Goal: Information Seeking & Learning: Learn about a topic

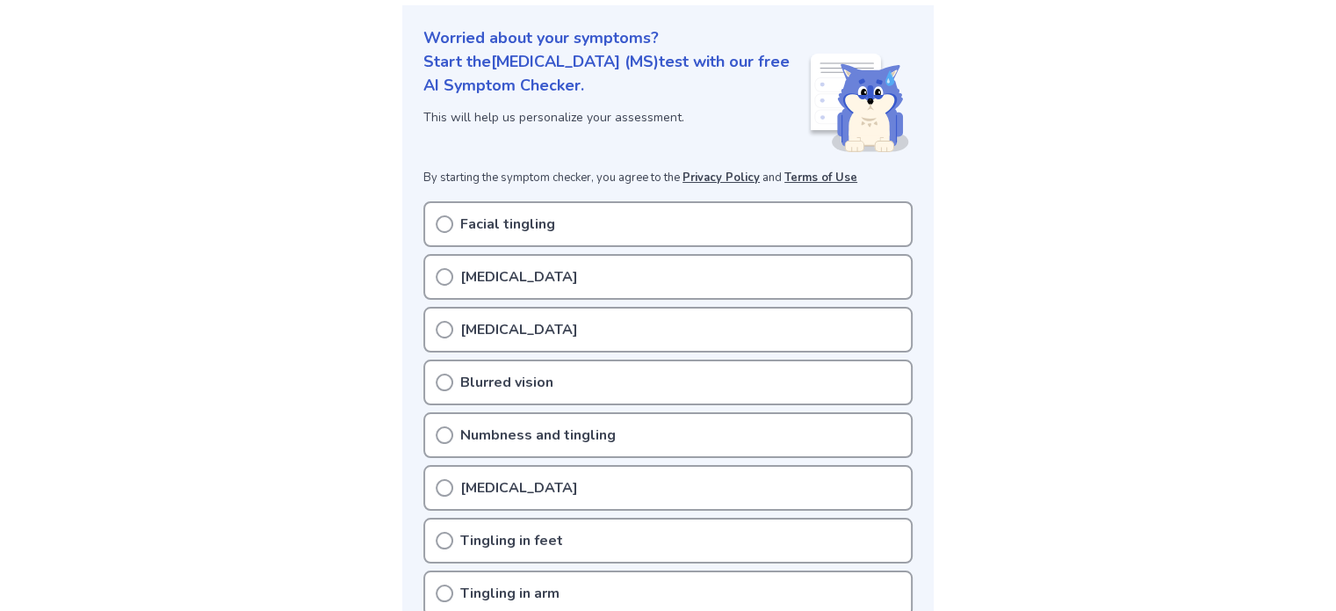
scroll to position [264, 0]
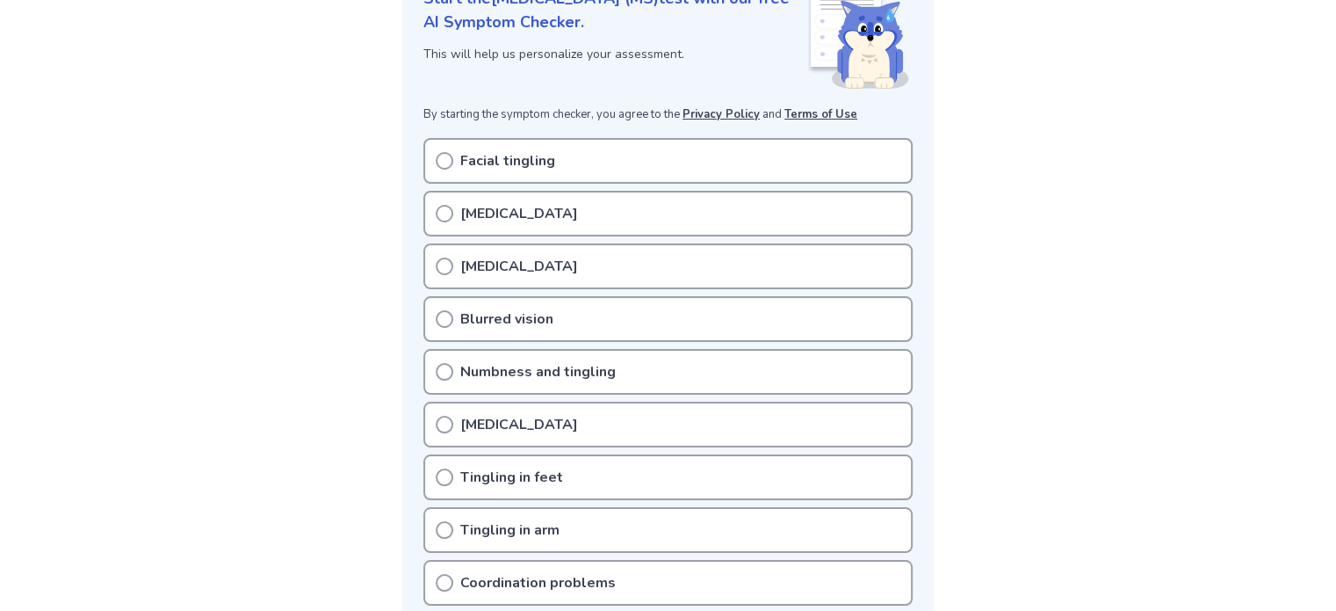
drag, startPoint x: 443, startPoint y: 213, endPoint x: 442, endPoint y: 238, distance: 25.5
click at [442, 214] on icon at bounding box center [445, 214] width 18 height 18
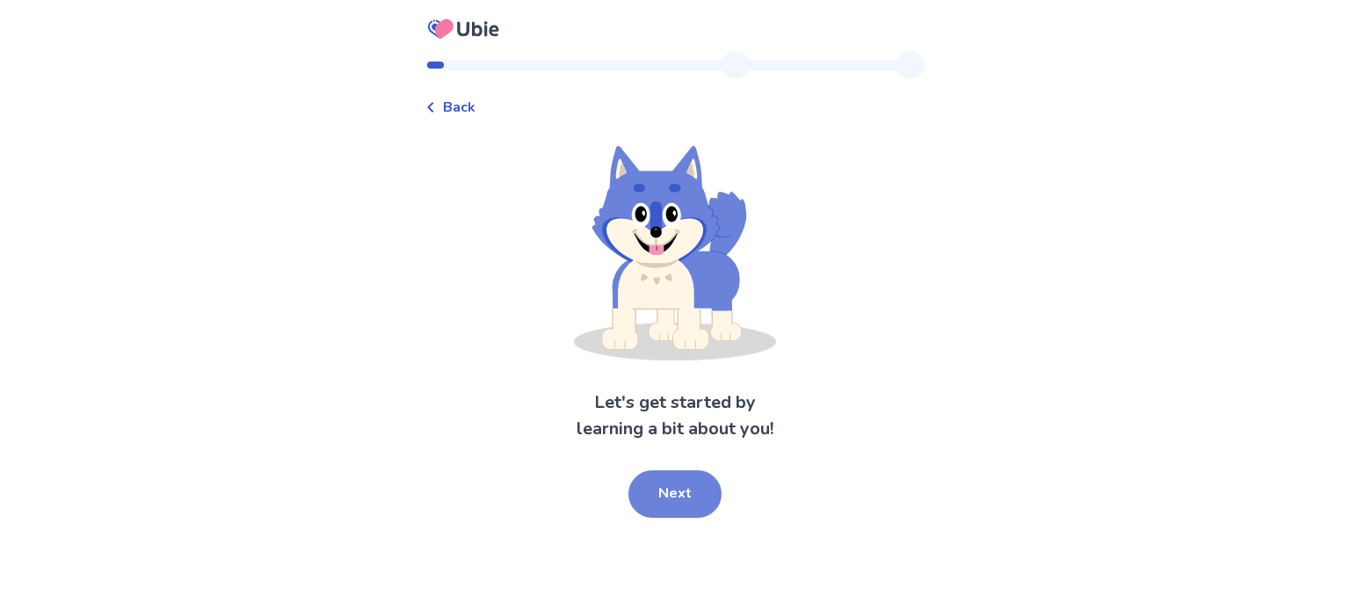
click at [678, 490] on button "Next" at bounding box center [674, 493] width 93 height 47
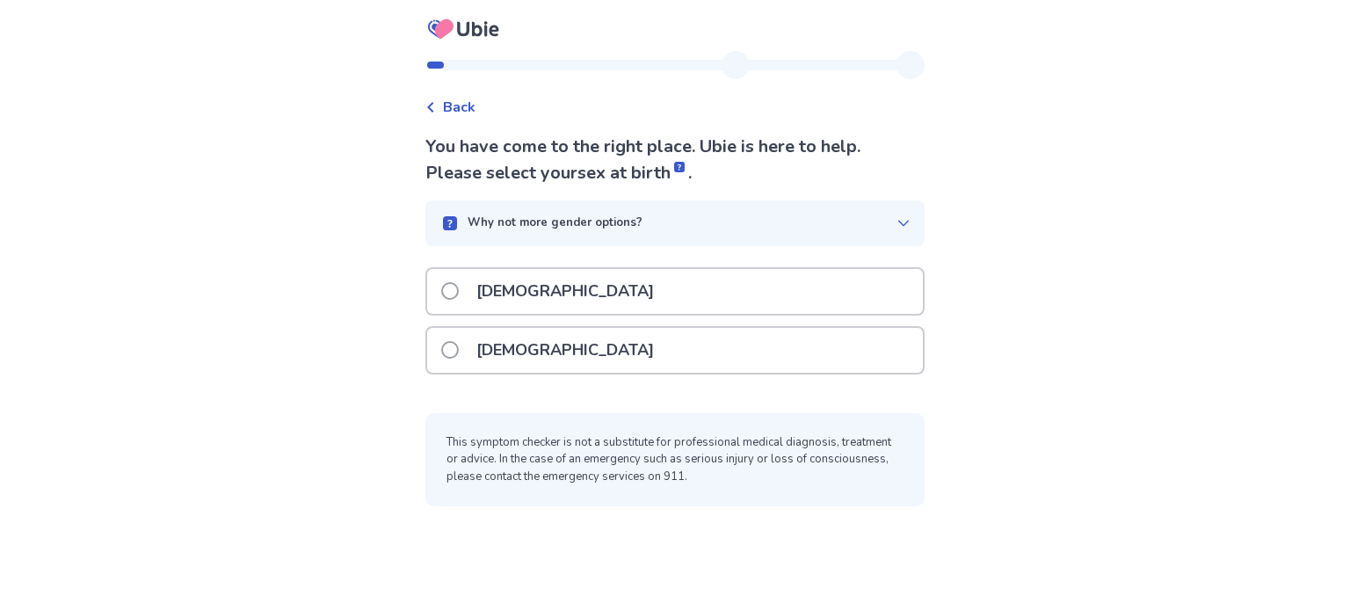
click at [453, 354] on span at bounding box center [450, 350] width 18 height 18
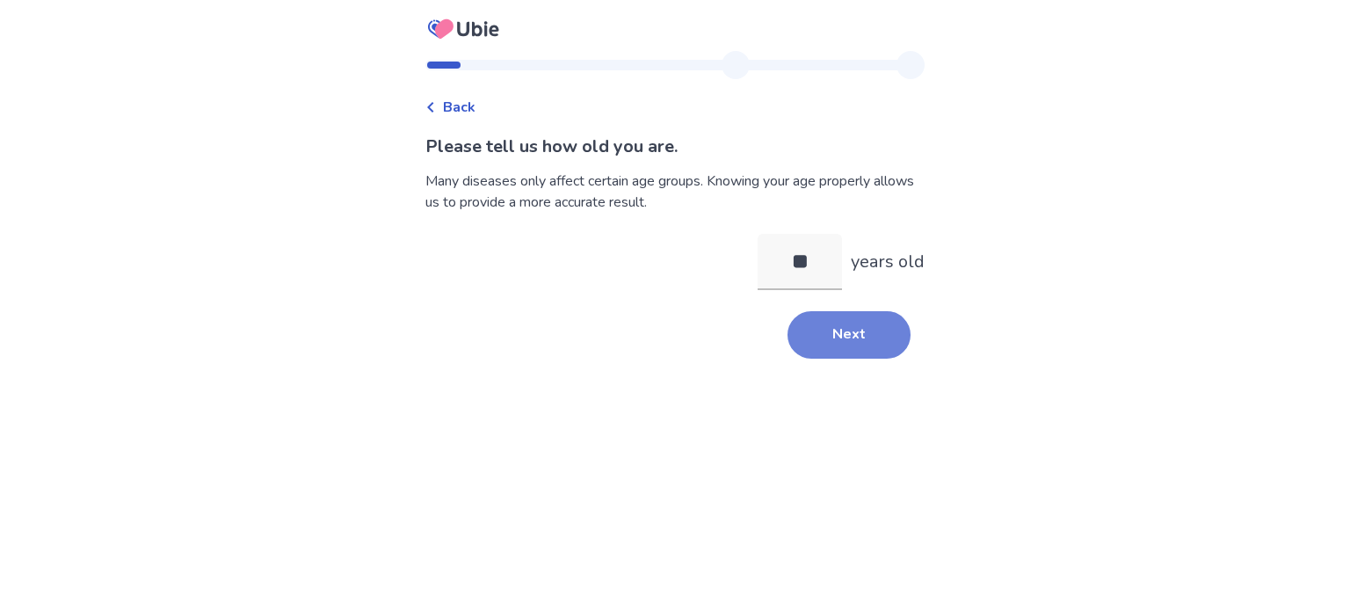
type input "**"
click at [851, 334] on button "Next" at bounding box center [848, 334] width 123 height 47
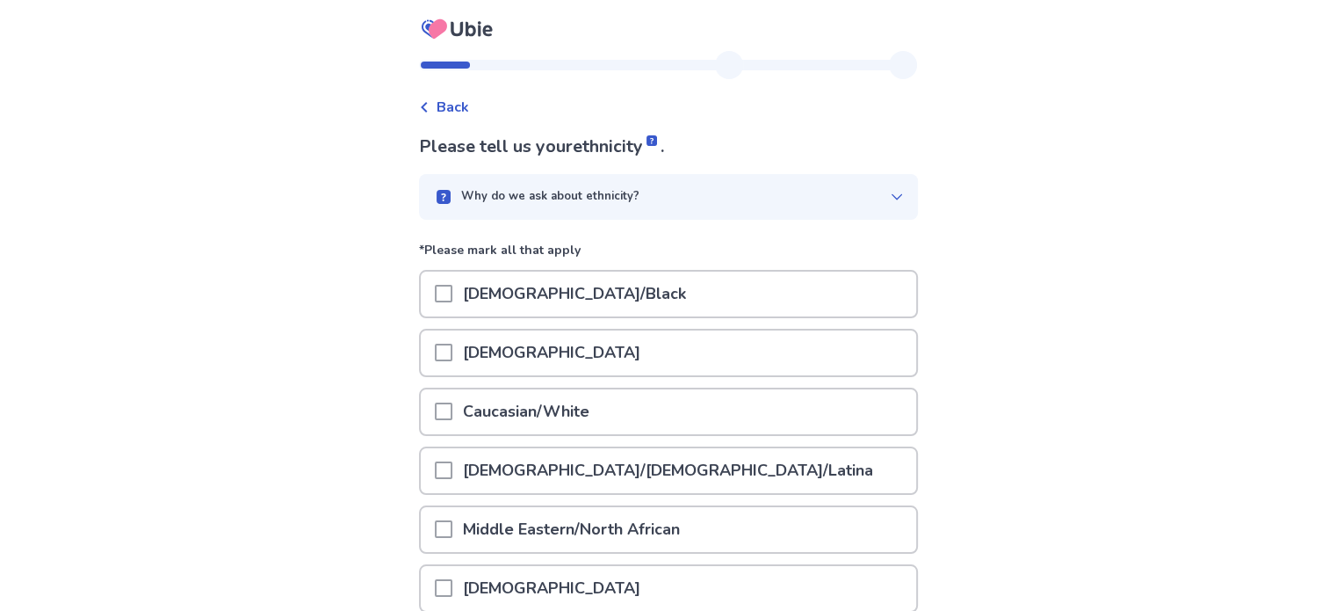
click at [452, 409] on span at bounding box center [444, 411] width 18 height 18
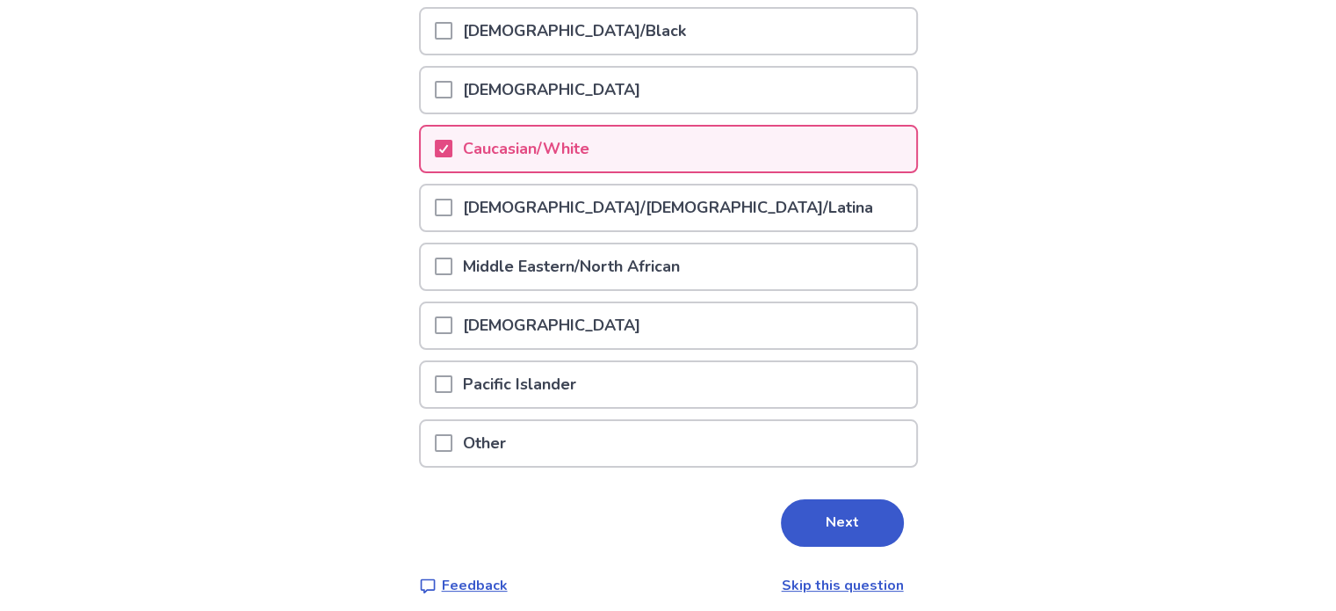
scroll to position [270, 0]
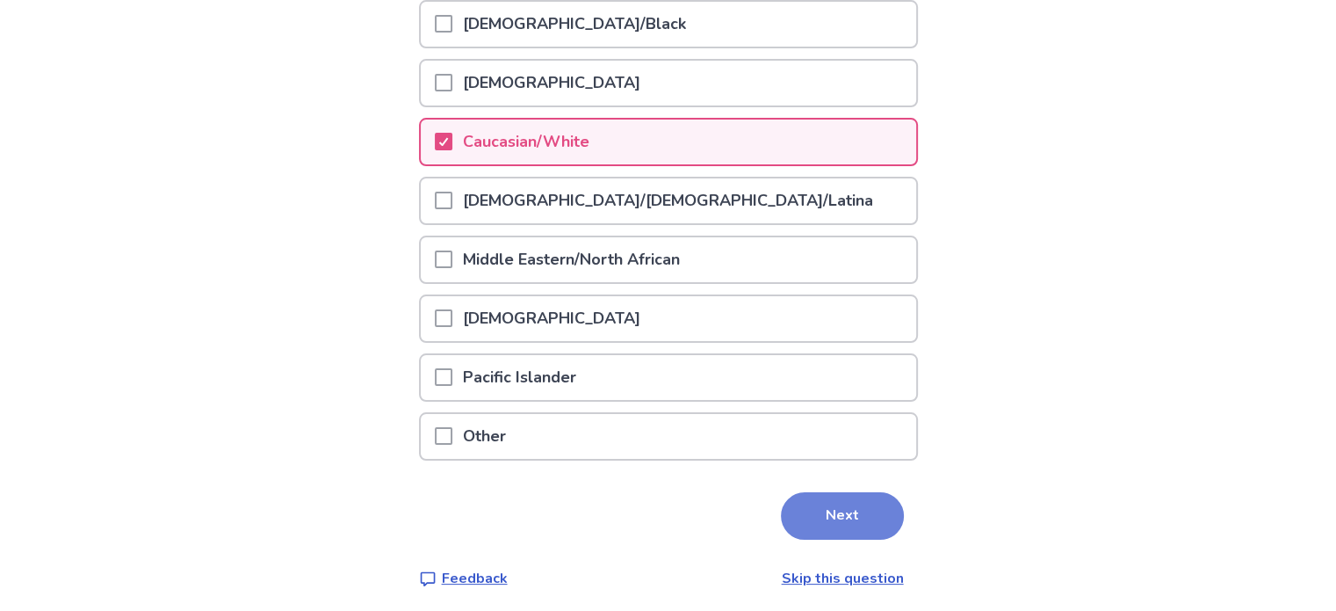
click at [827, 503] on button "Next" at bounding box center [842, 515] width 123 height 47
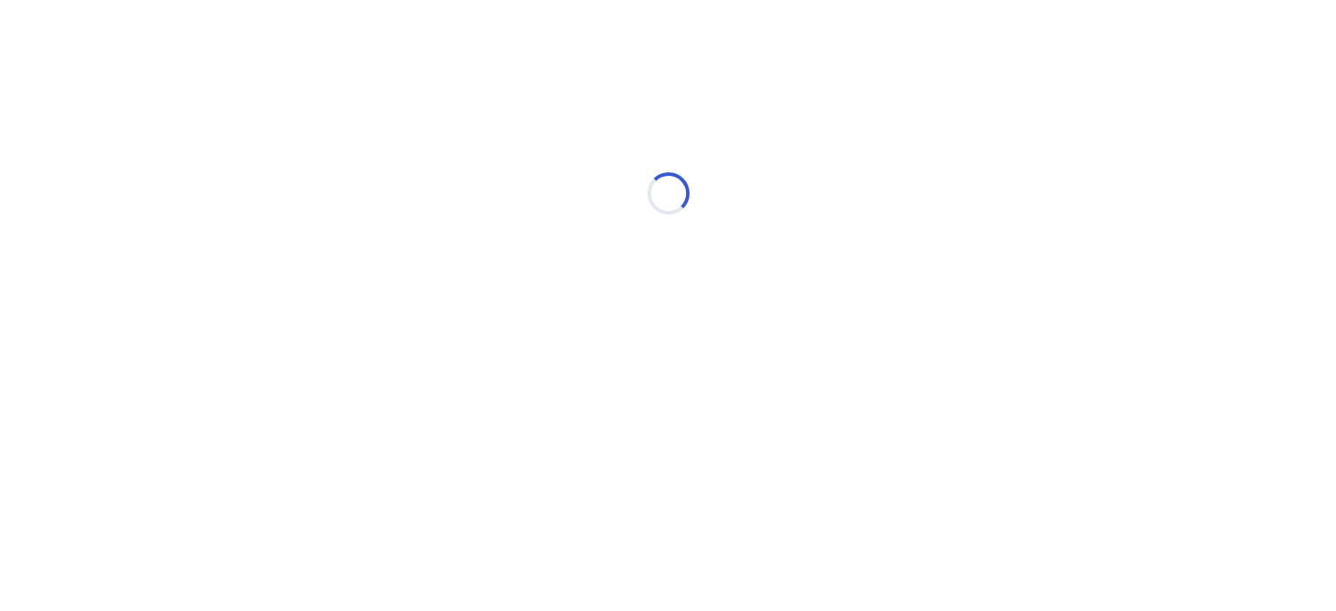
scroll to position [0, 0]
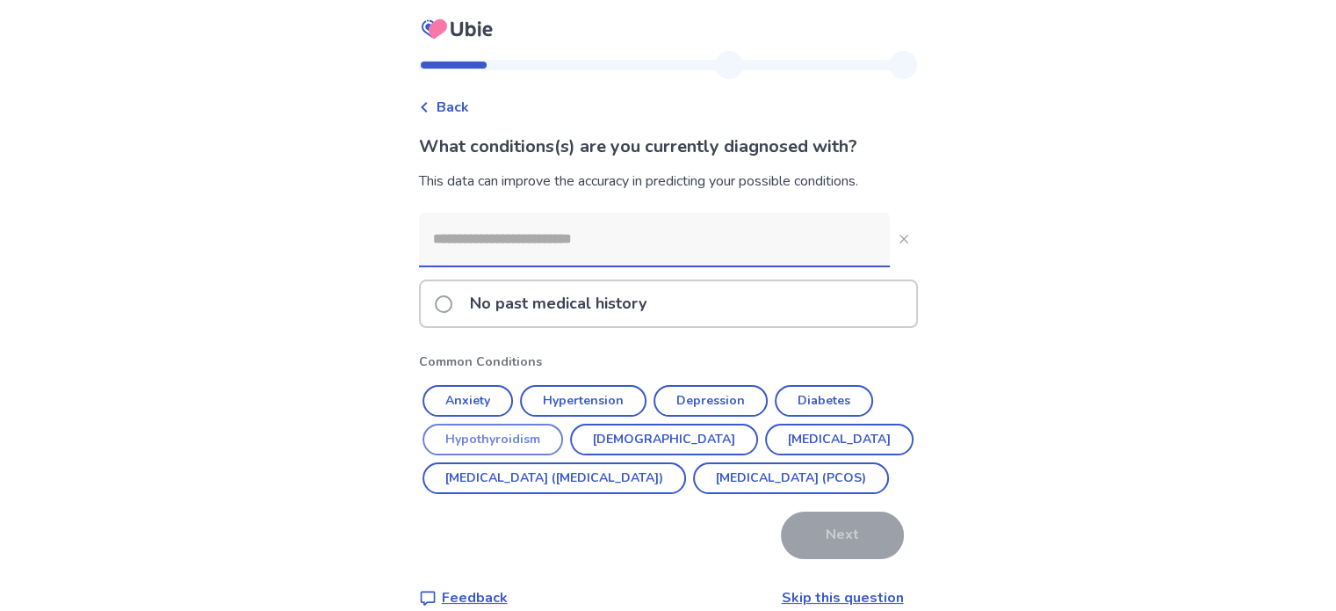
click at [510, 435] on button "Hypothyroidism" at bounding box center [493, 440] width 141 height 32
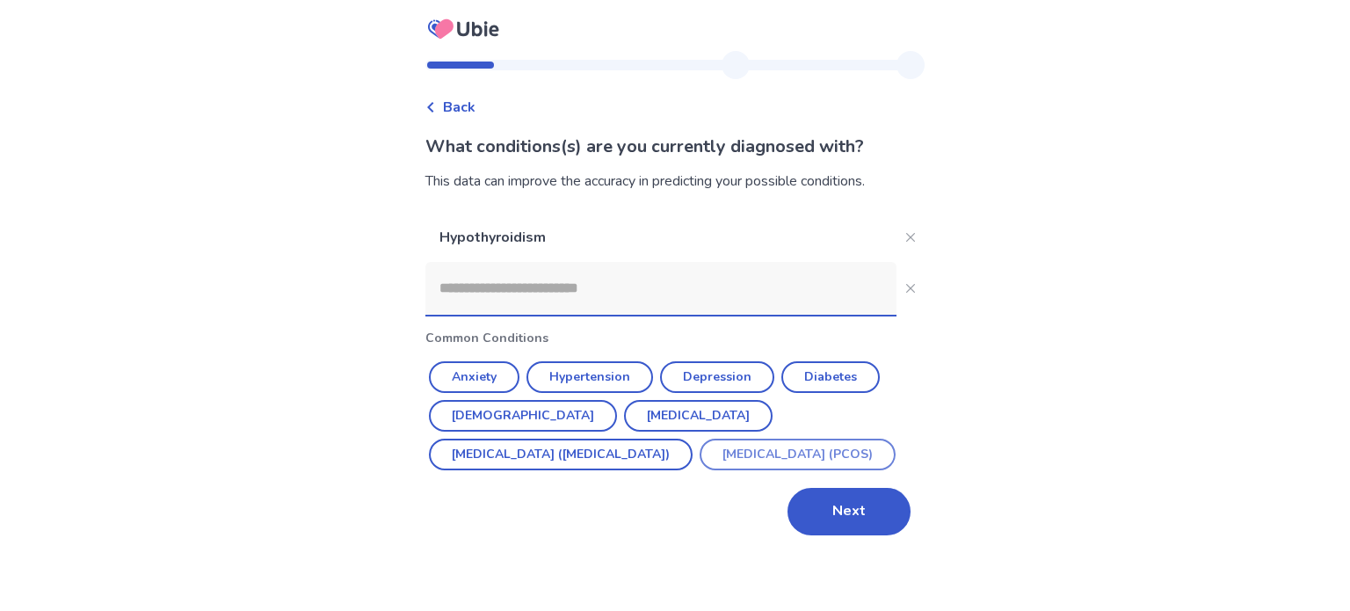
click at [699, 461] on button "Polycystic ovarian syndrome (PCOS)" at bounding box center [797, 454] width 196 height 32
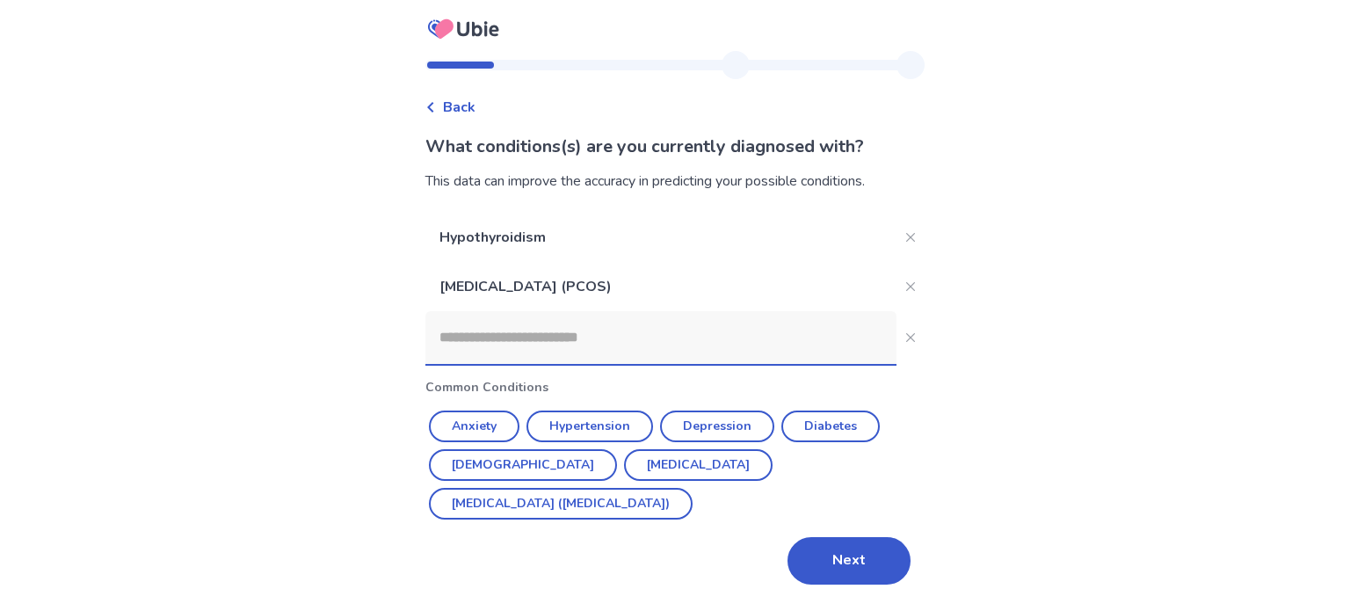
click at [496, 337] on input at bounding box center [660, 337] width 471 height 53
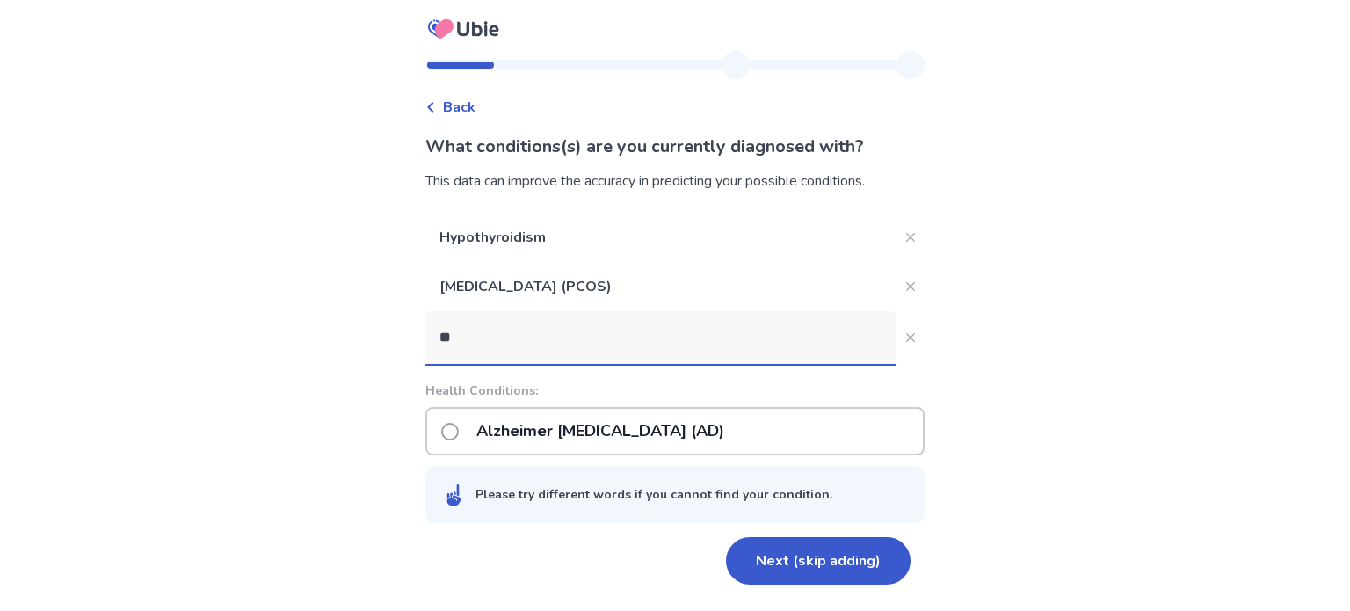
type input "***"
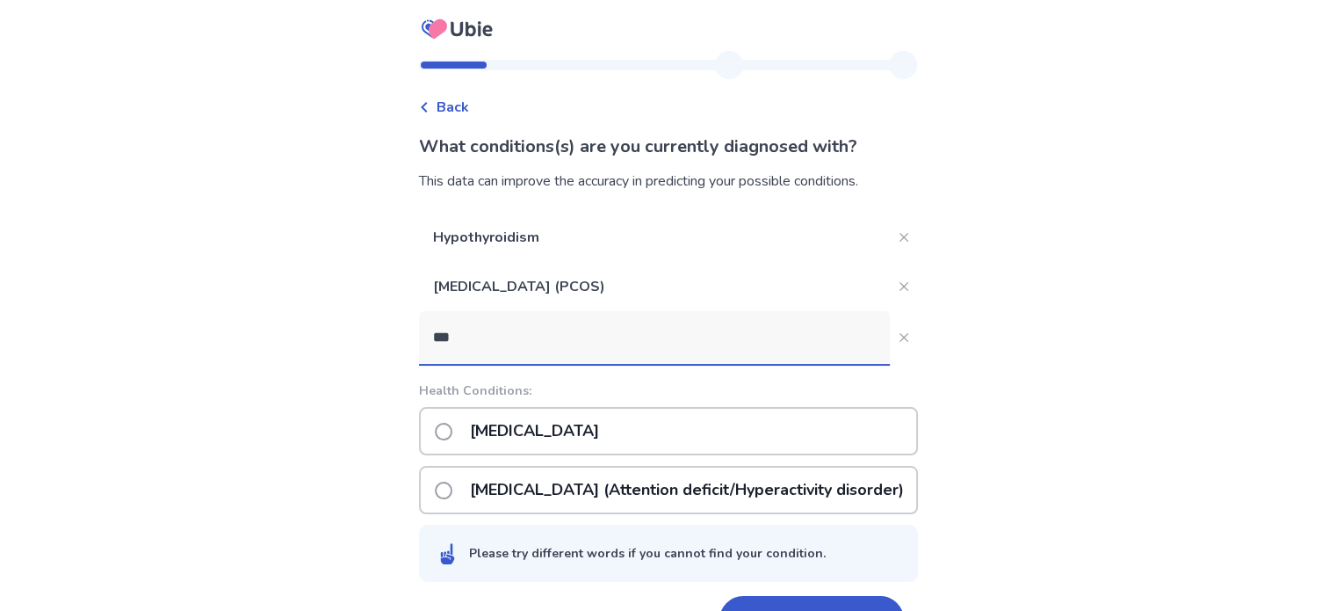
click at [602, 489] on p "ADHD (Attention deficit/Hyperactivity disorder)" at bounding box center [687, 489] width 455 height 45
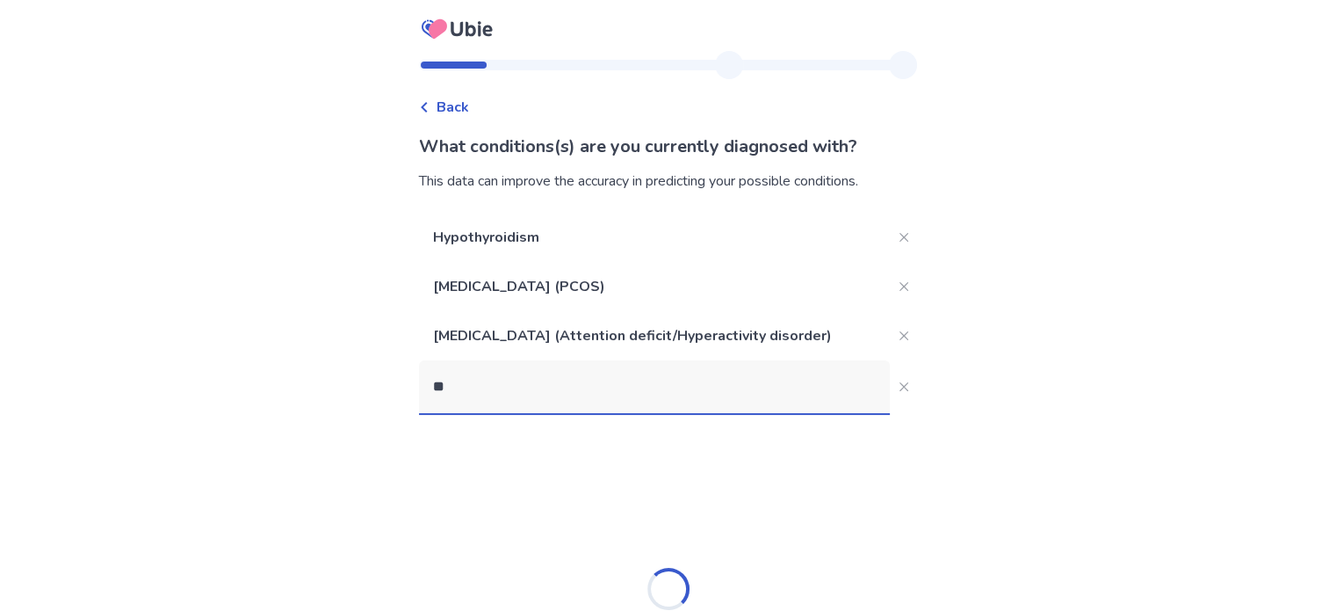
type input "*"
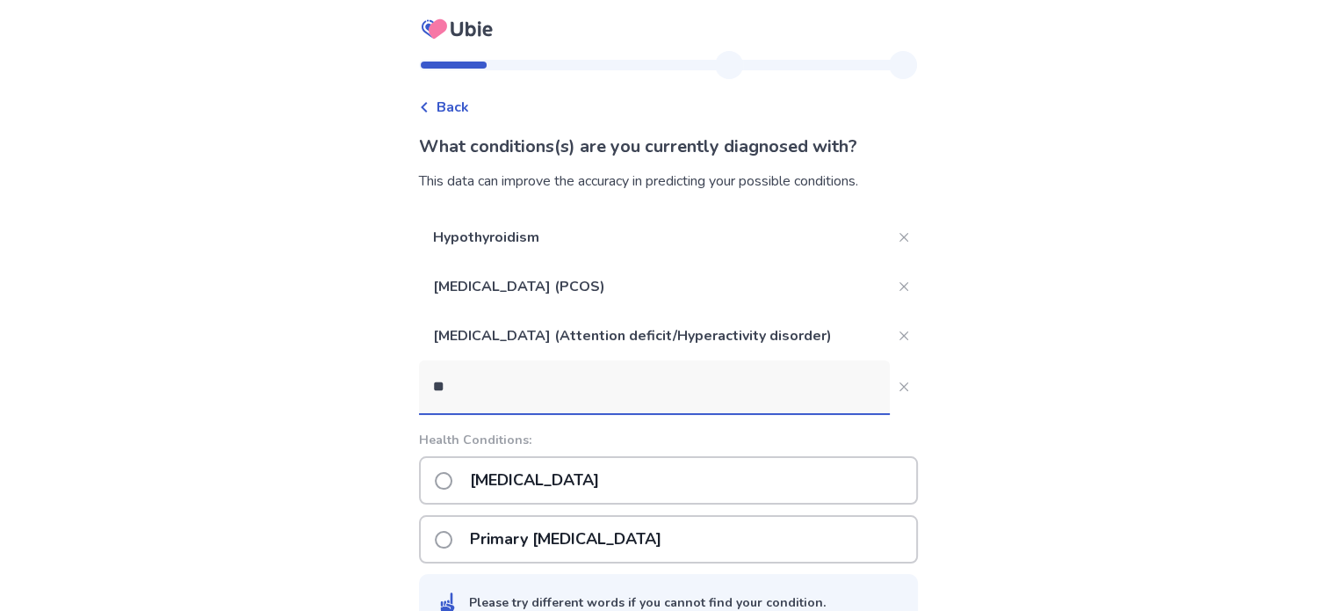
type input "*"
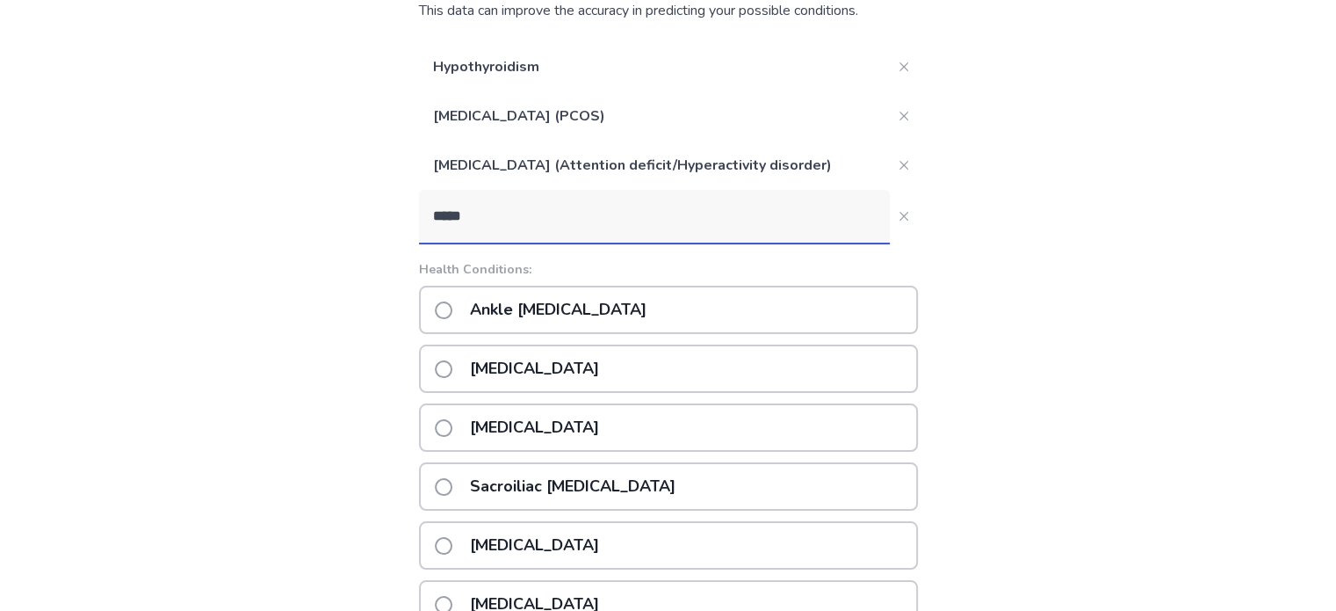
scroll to position [176, 0]
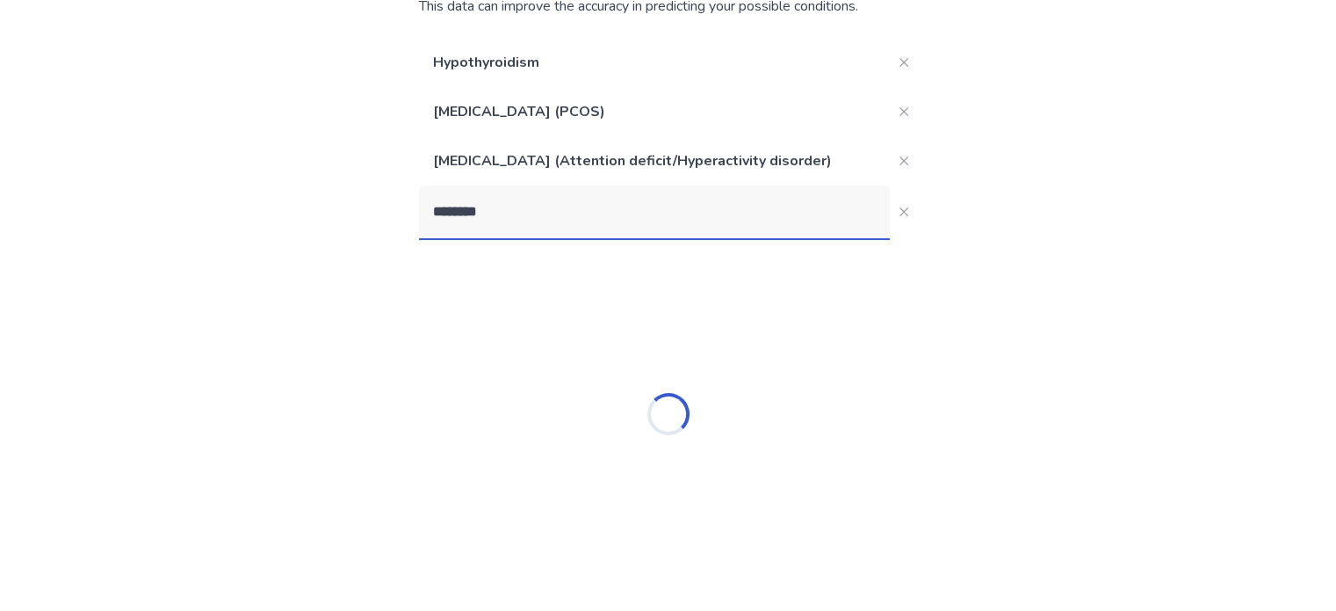
type input "*********"
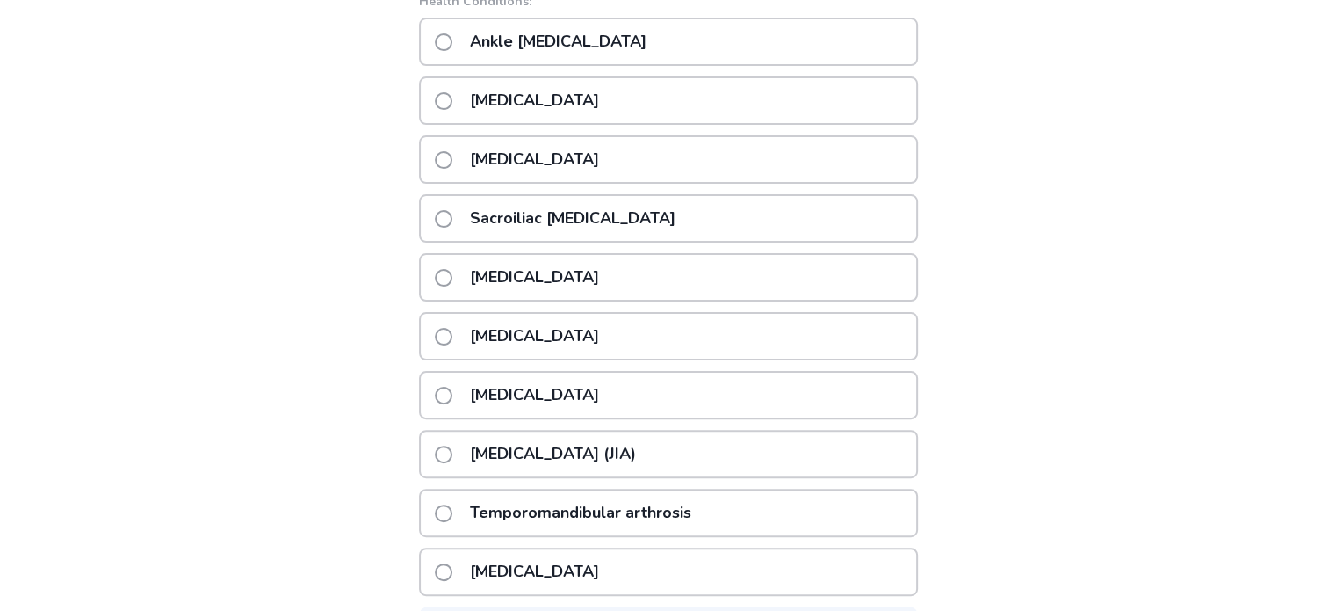
scroll to position [439, 0]
click at [514, 386] on p "Knee arthritis" at bounding box center [535, 394] width 150 height 45
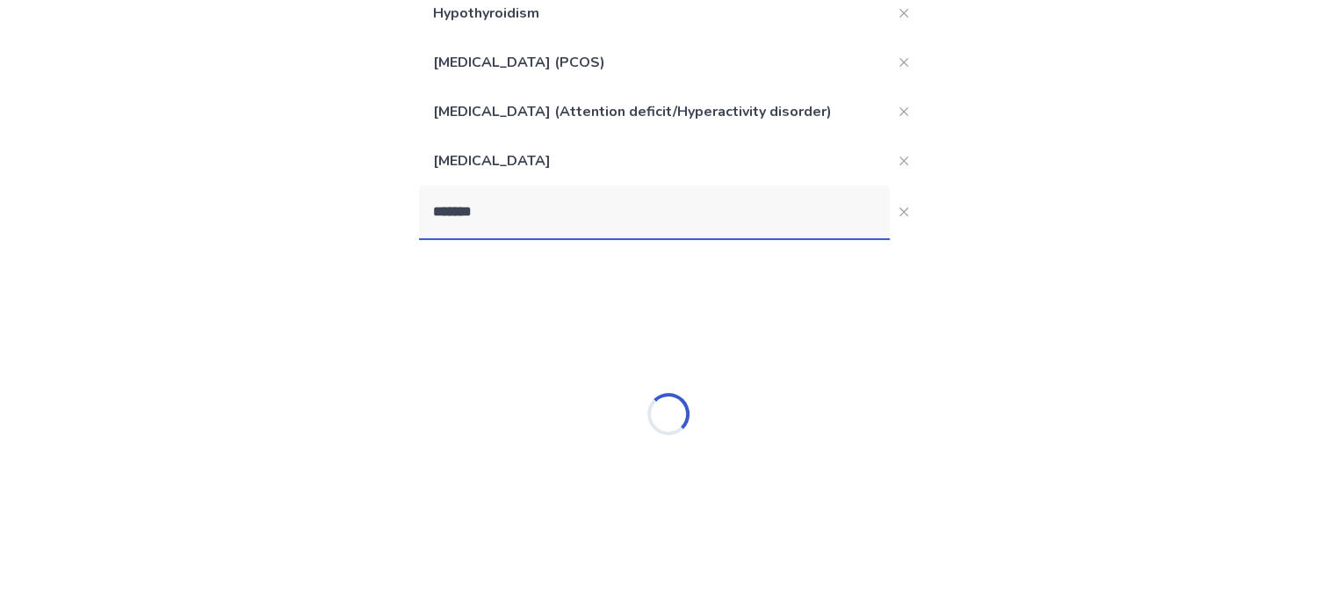
type input "********"
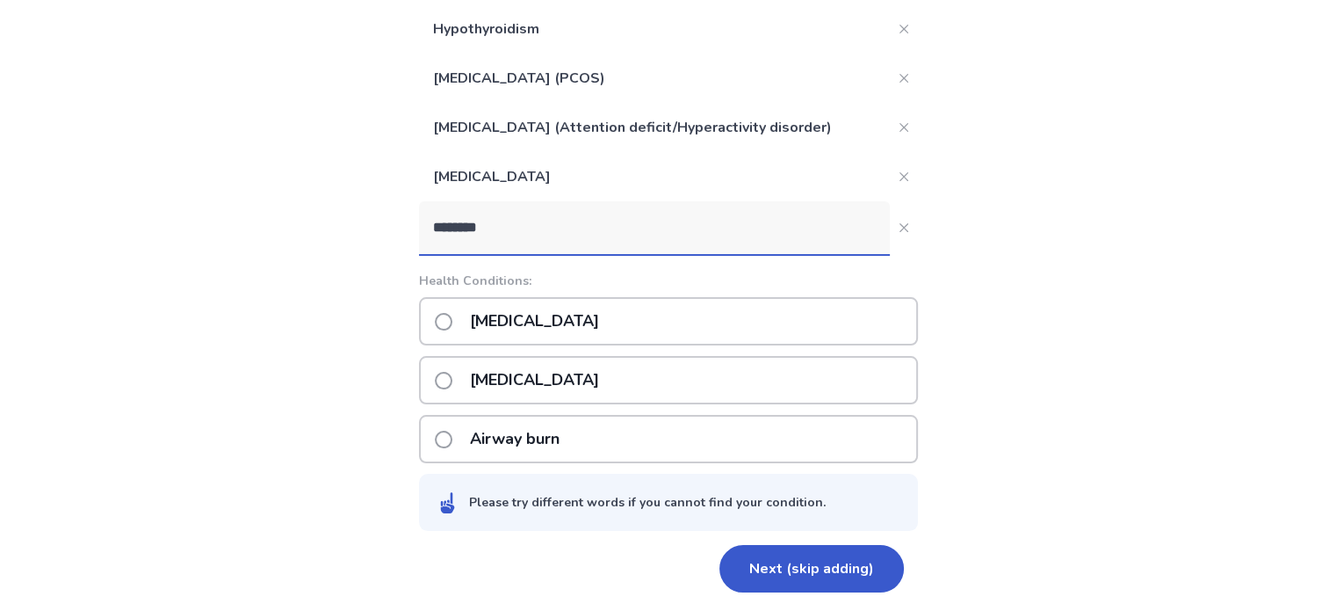
click at [516, 310] on p "Bursitis" at bounding box center [535, 321] width 150 height 45
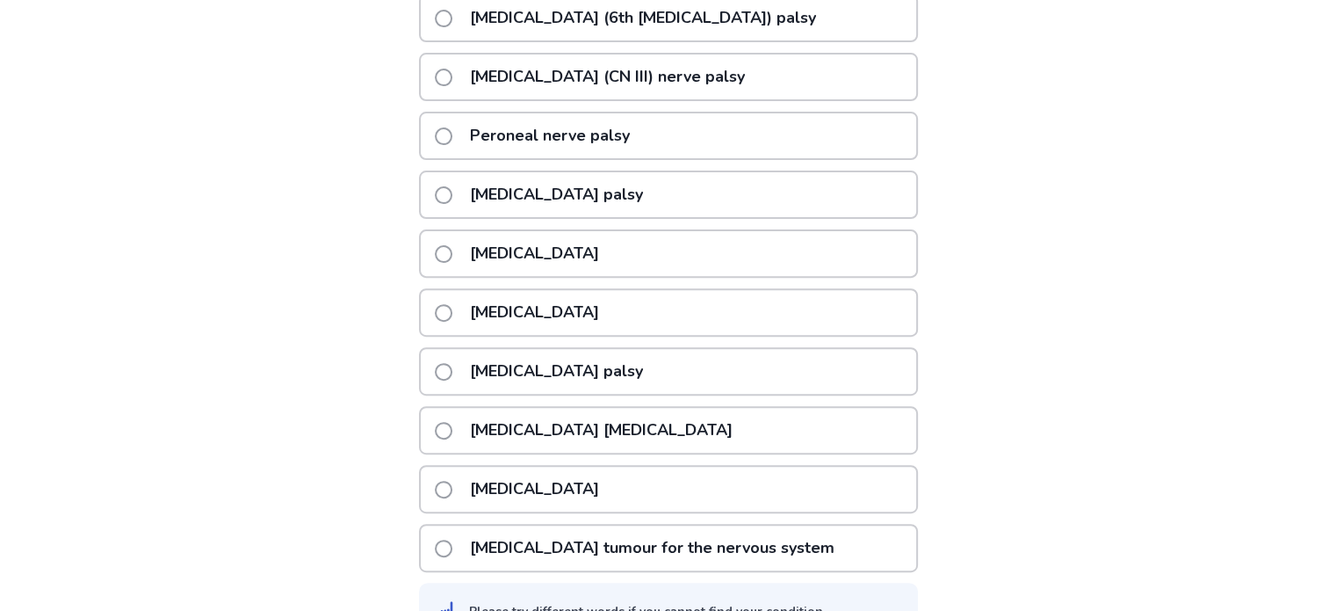
scroll to position [351, 0]
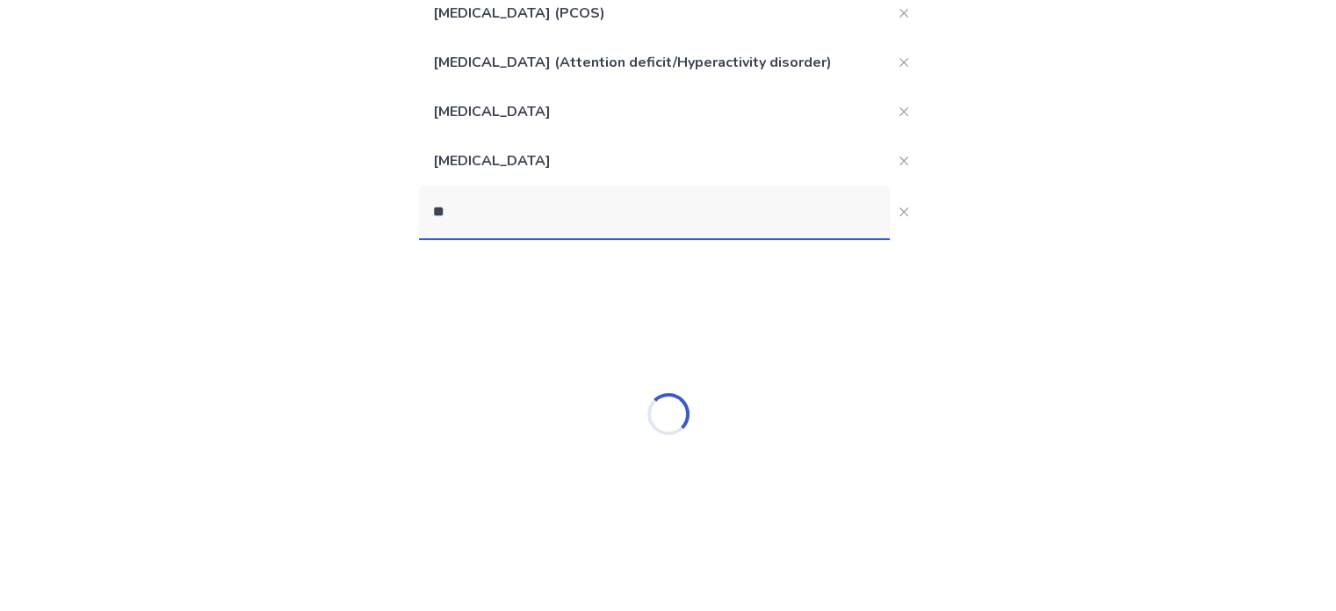
type input "*"
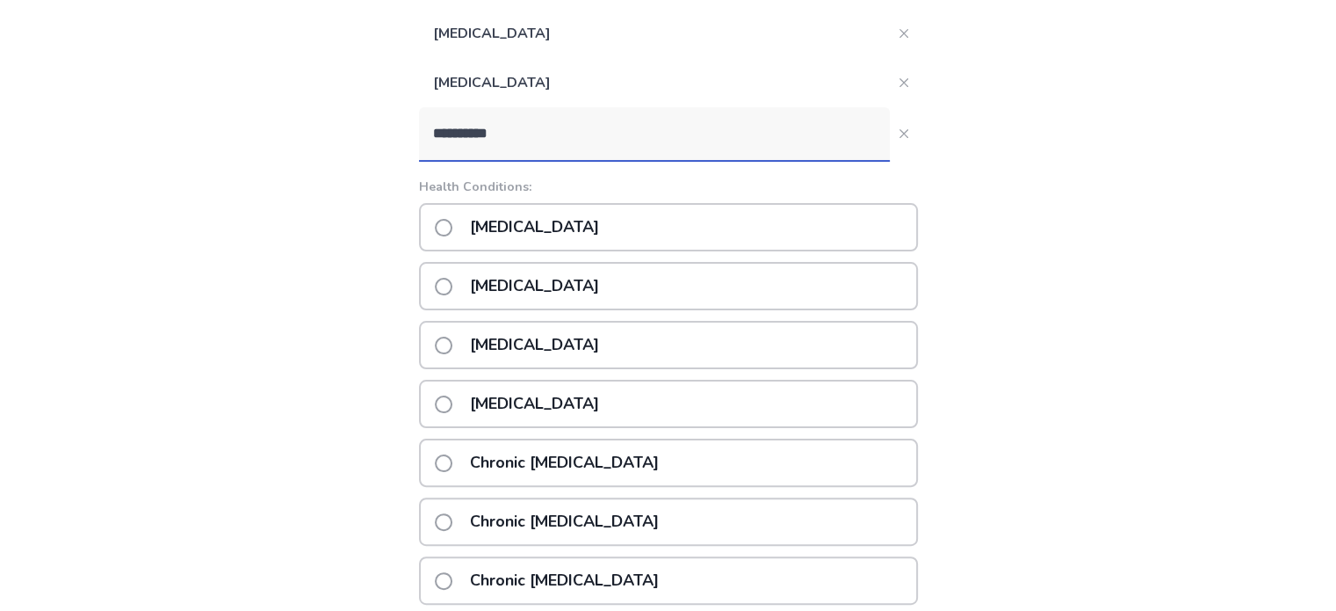
type input "**********"
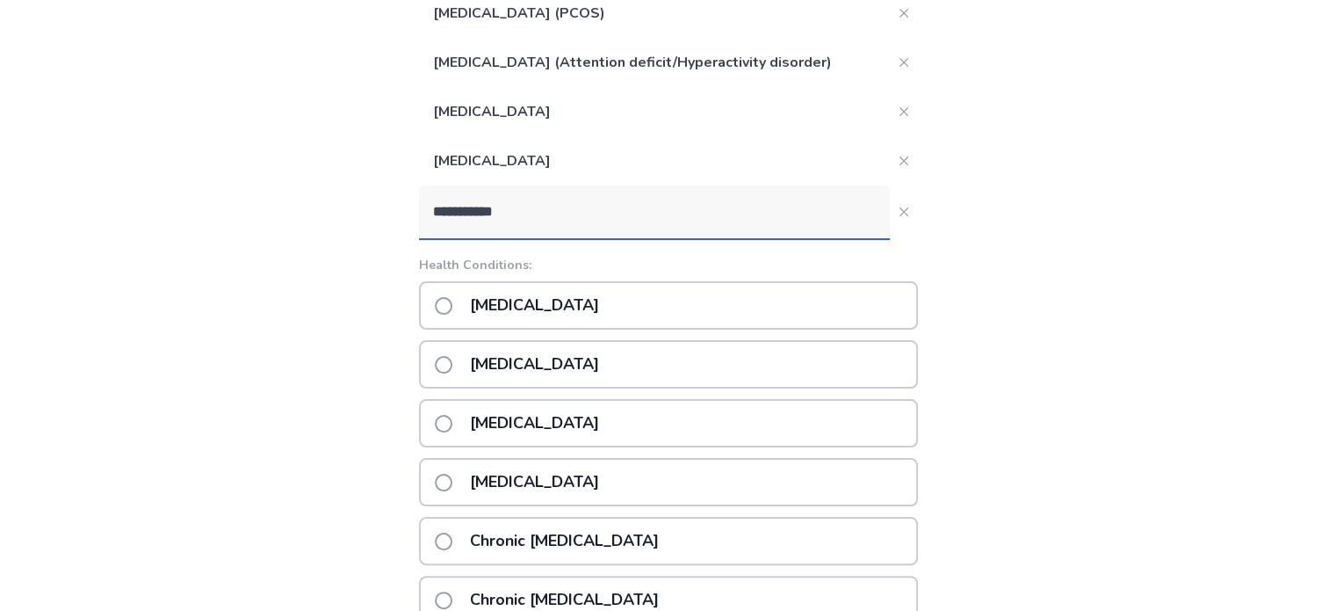
scroll to position [351, 0]
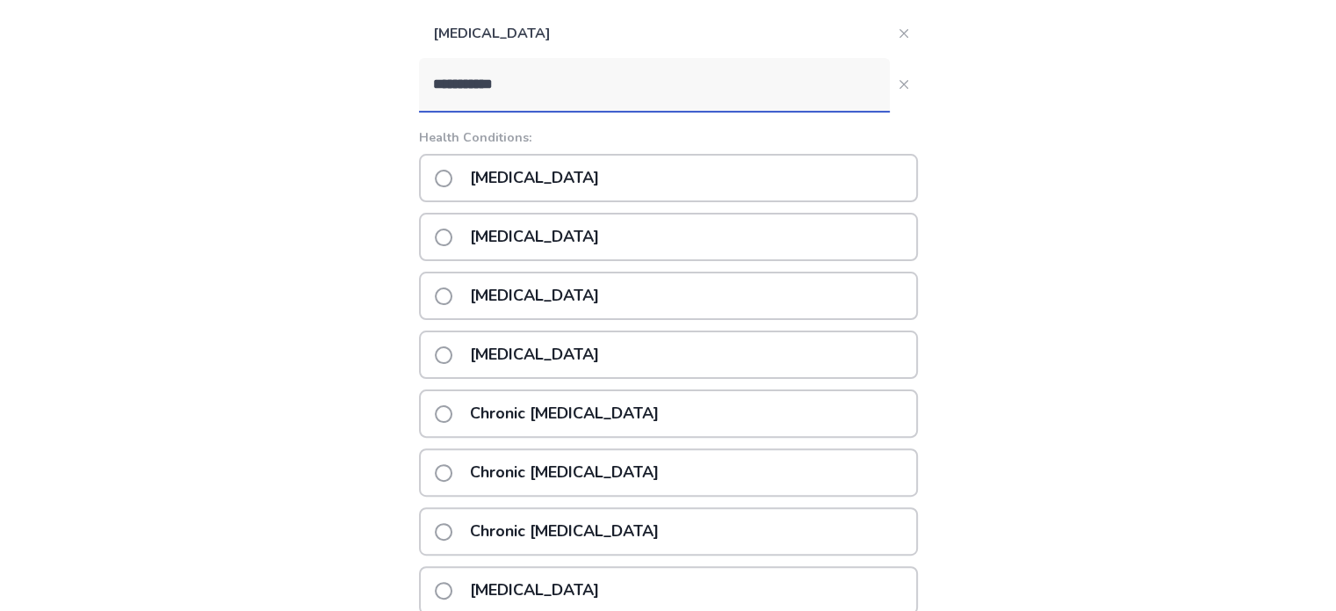
click at [519, 233] on p "Chronic pain" at bounding box center [535, 236] width 150 height 45
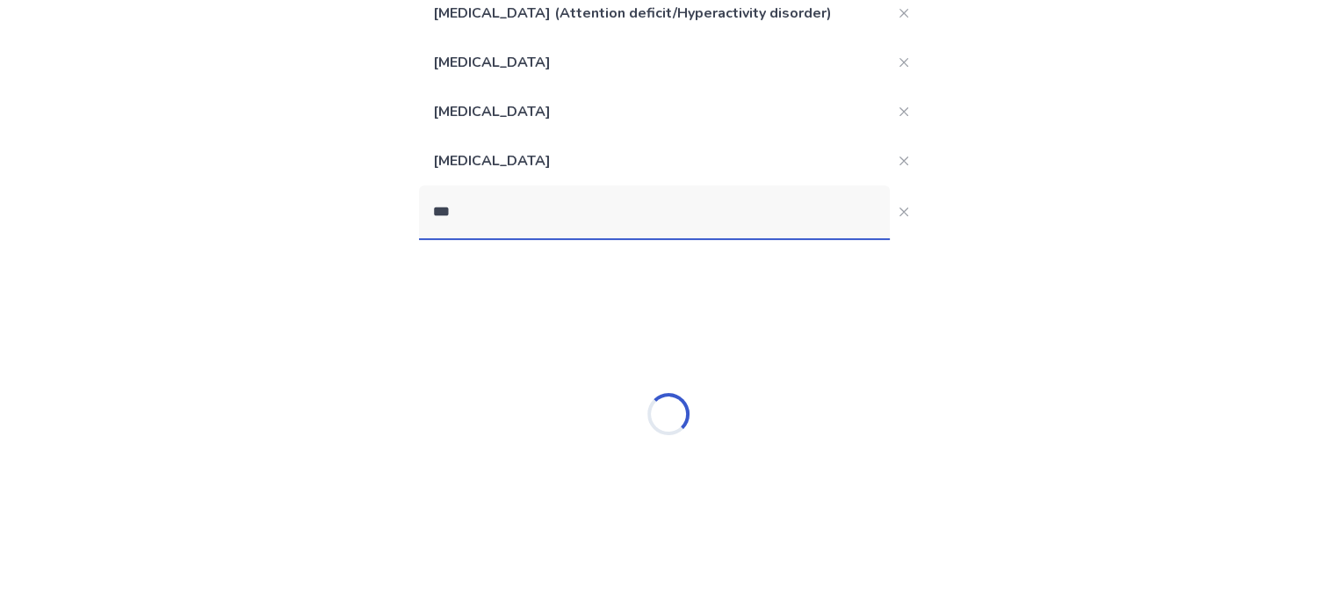
type input "****"
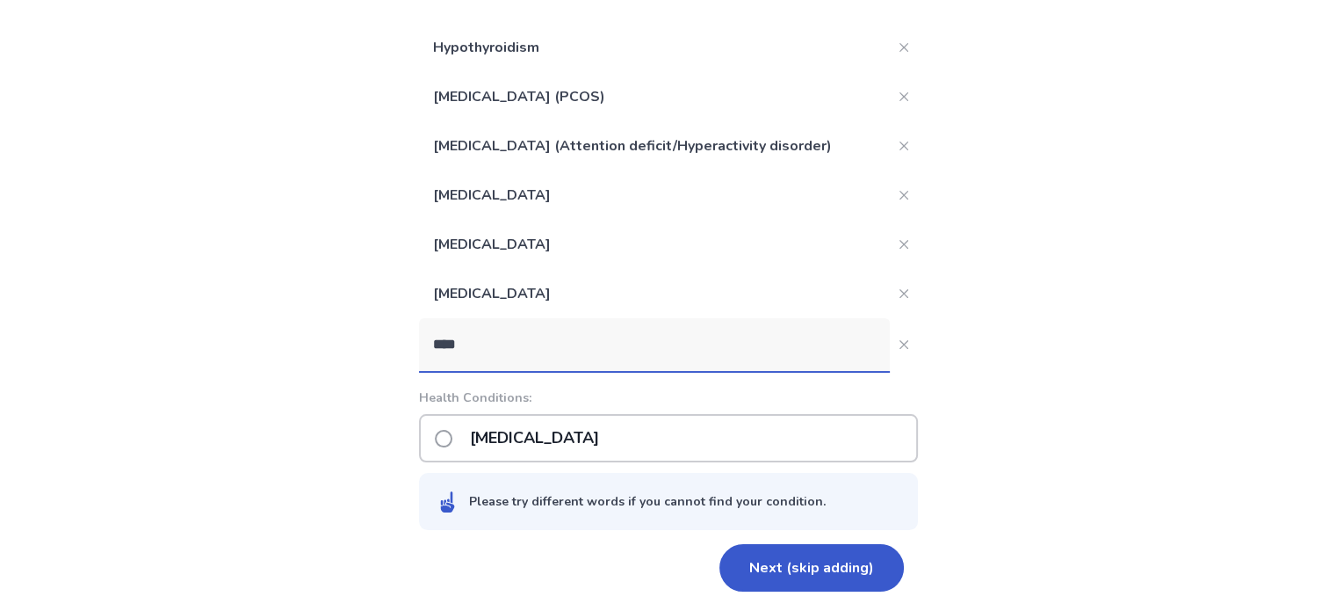
click at [526, 437] on p "Scoliosis" at bounding box center [535, 438] width 150 height 45
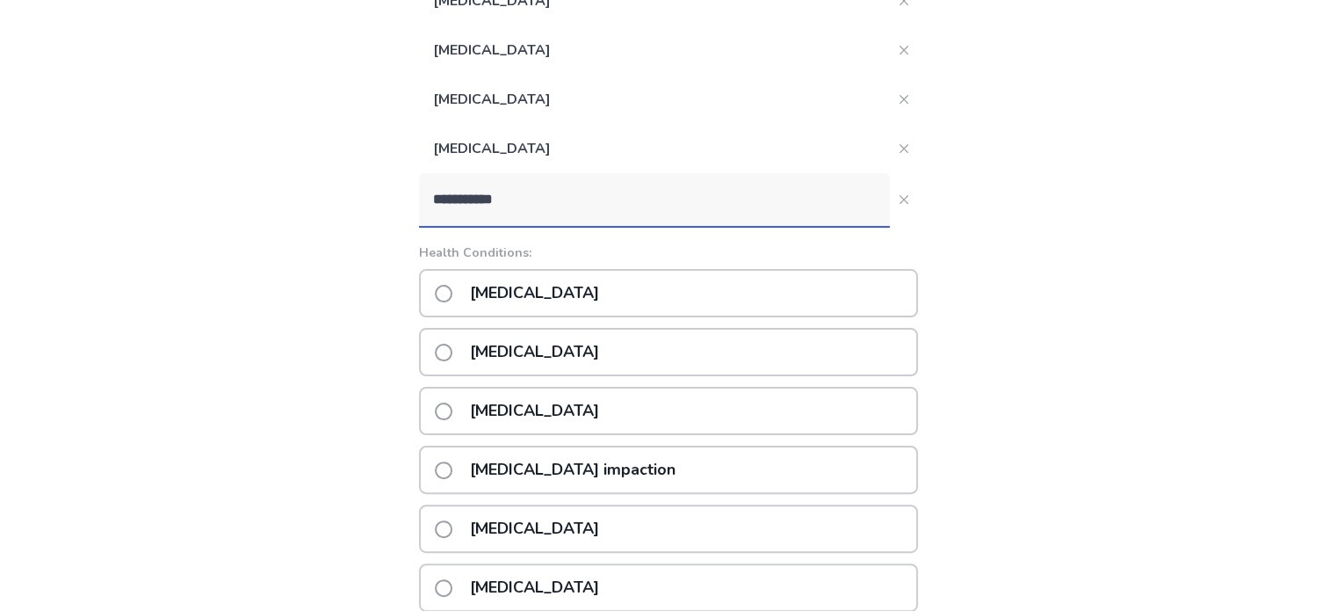
scroll to position [377, 0]
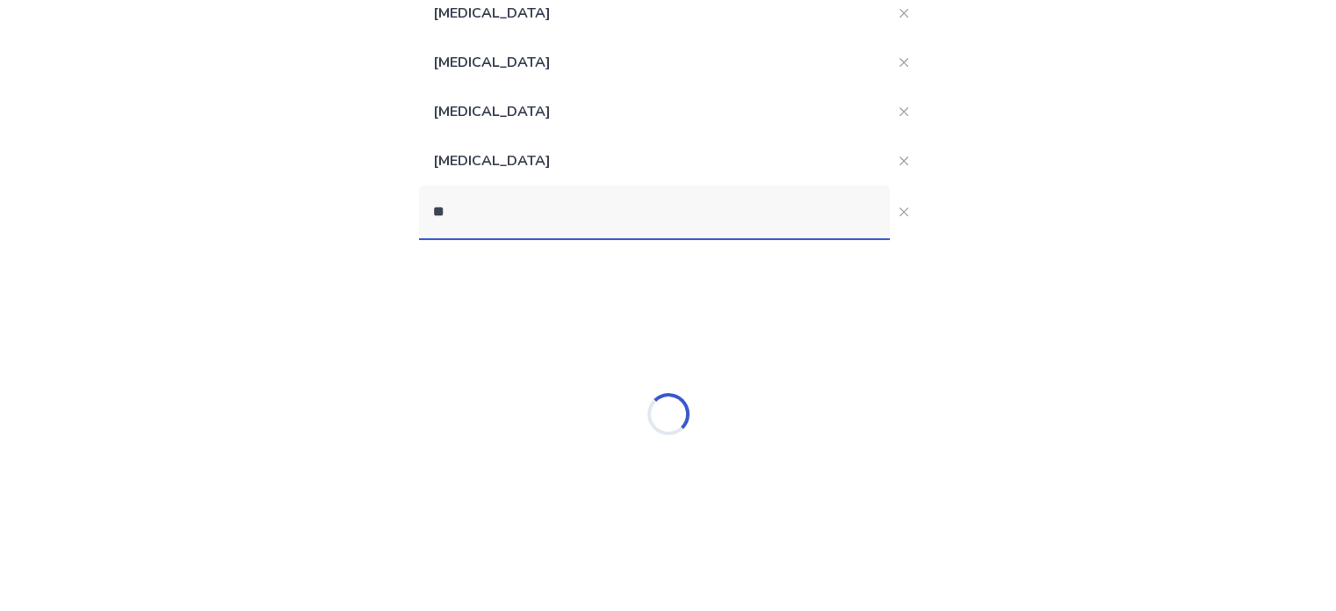
type input "*"
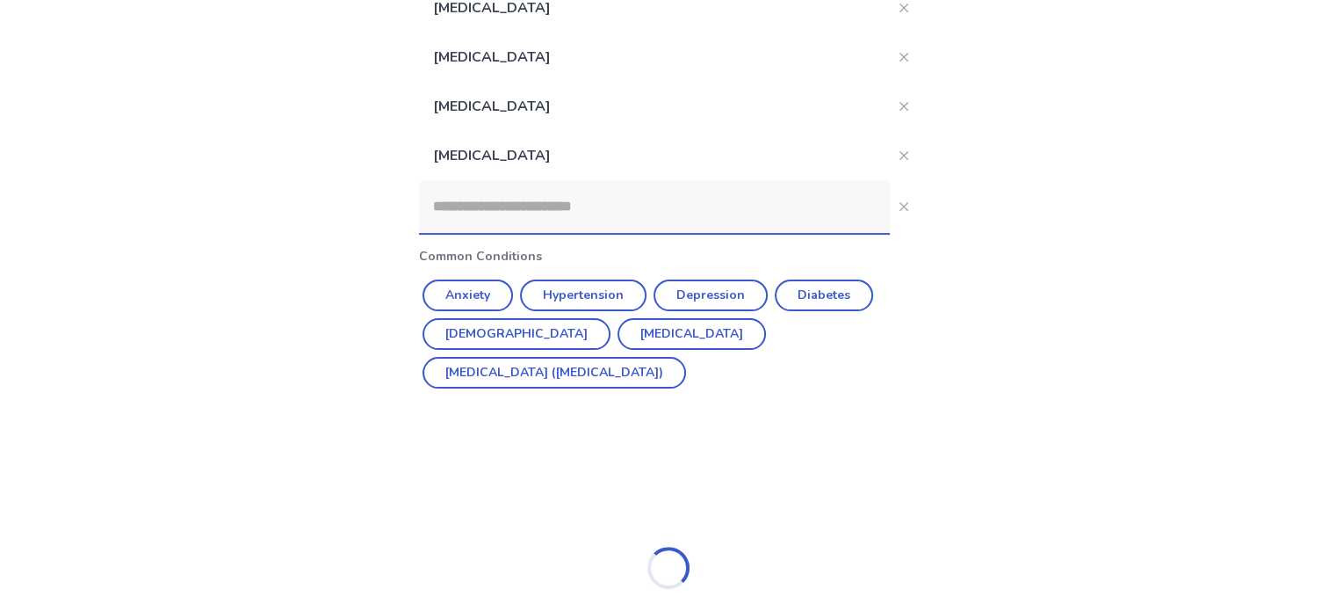
scroll to position [201, 0]
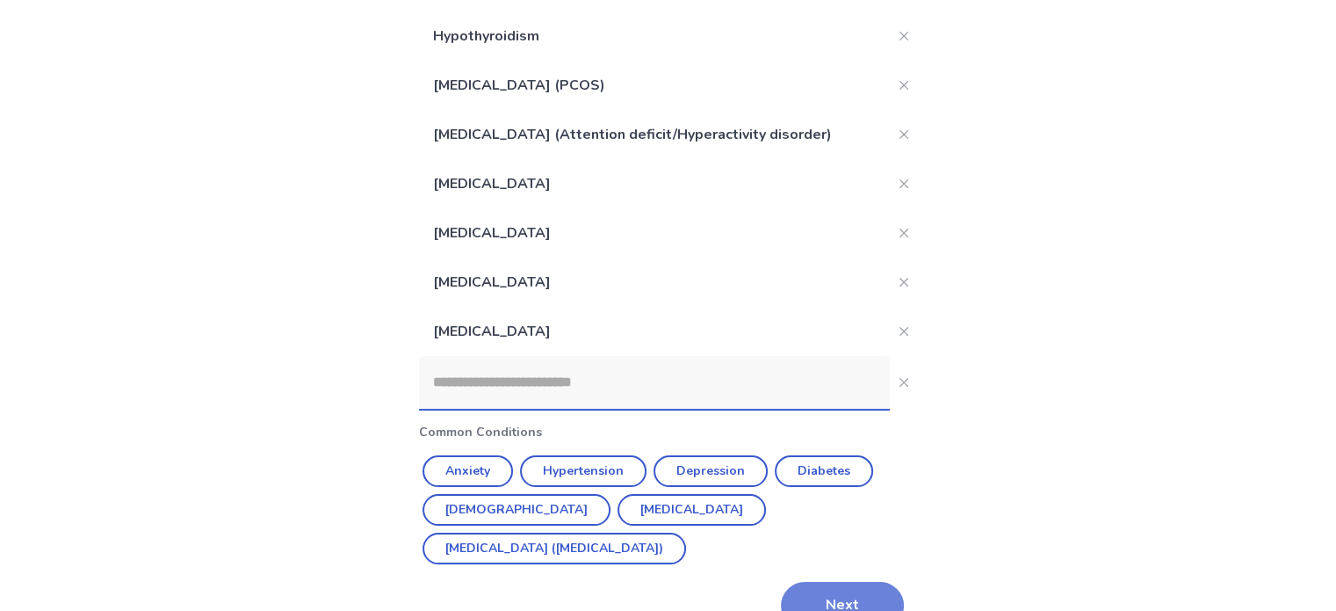
click at [849, 582] on button "Next" at bounding box center [842, 605] width 123 height 47
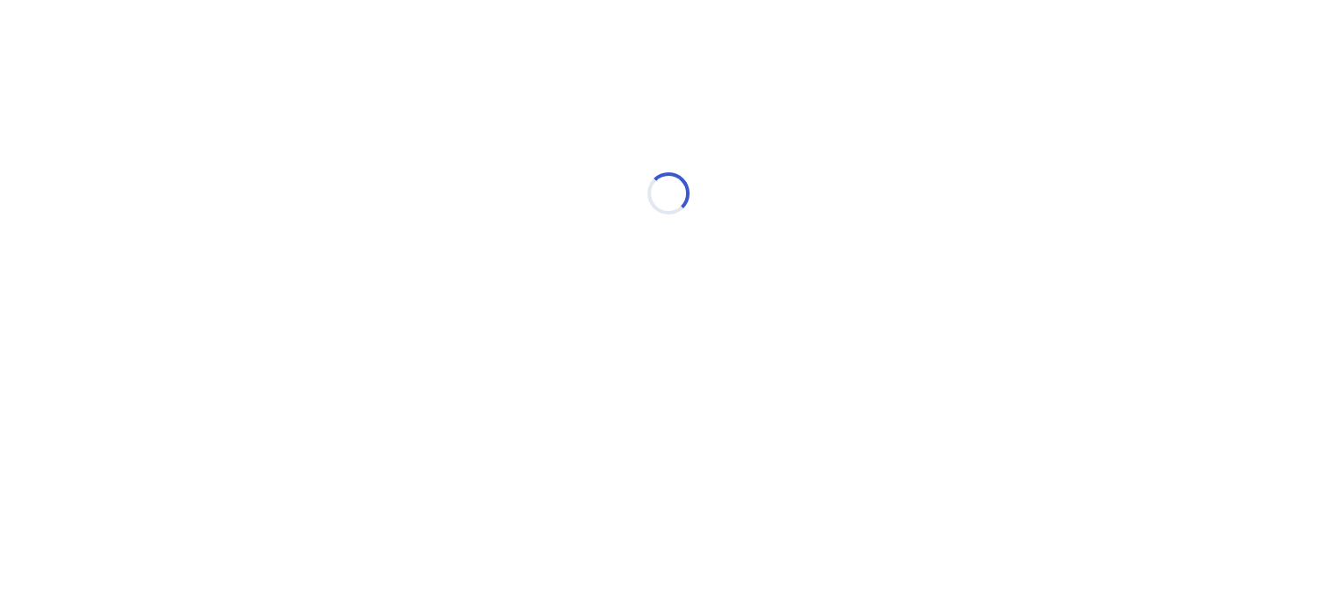
scroll to position [0, 0]
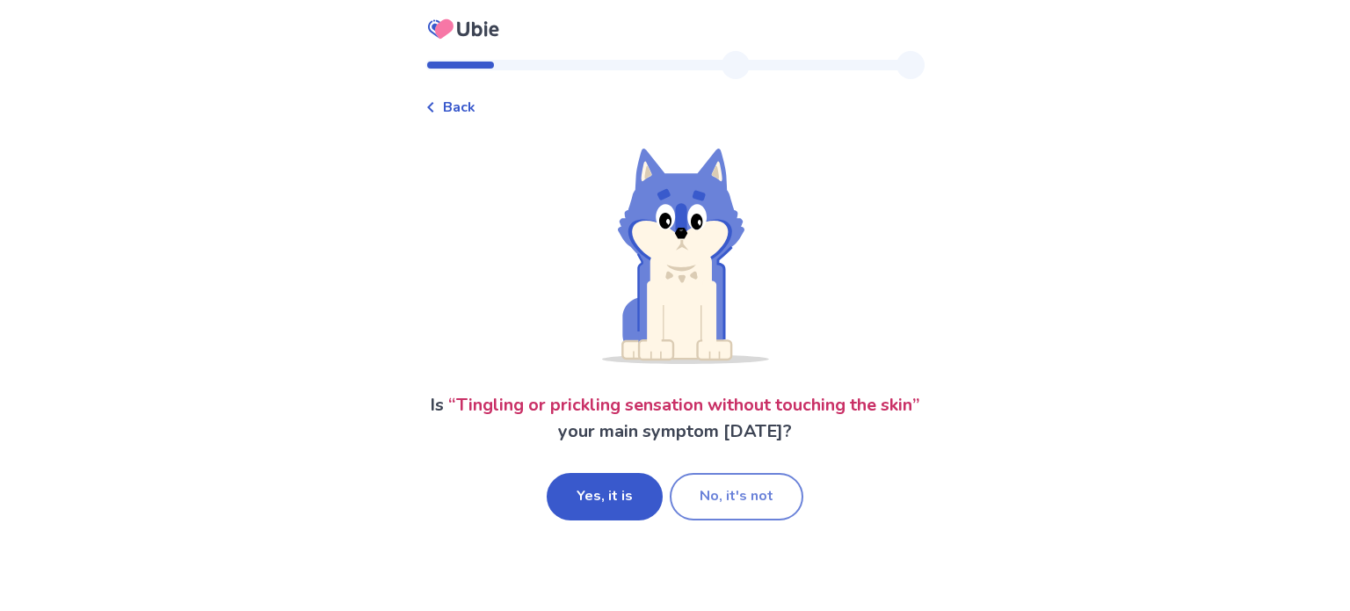
click at [757, 499] on button "No, it's not" at bounding box center [737, 496] width 134 height 47
